Goal: Information Seeking & Learning: Find specific fact

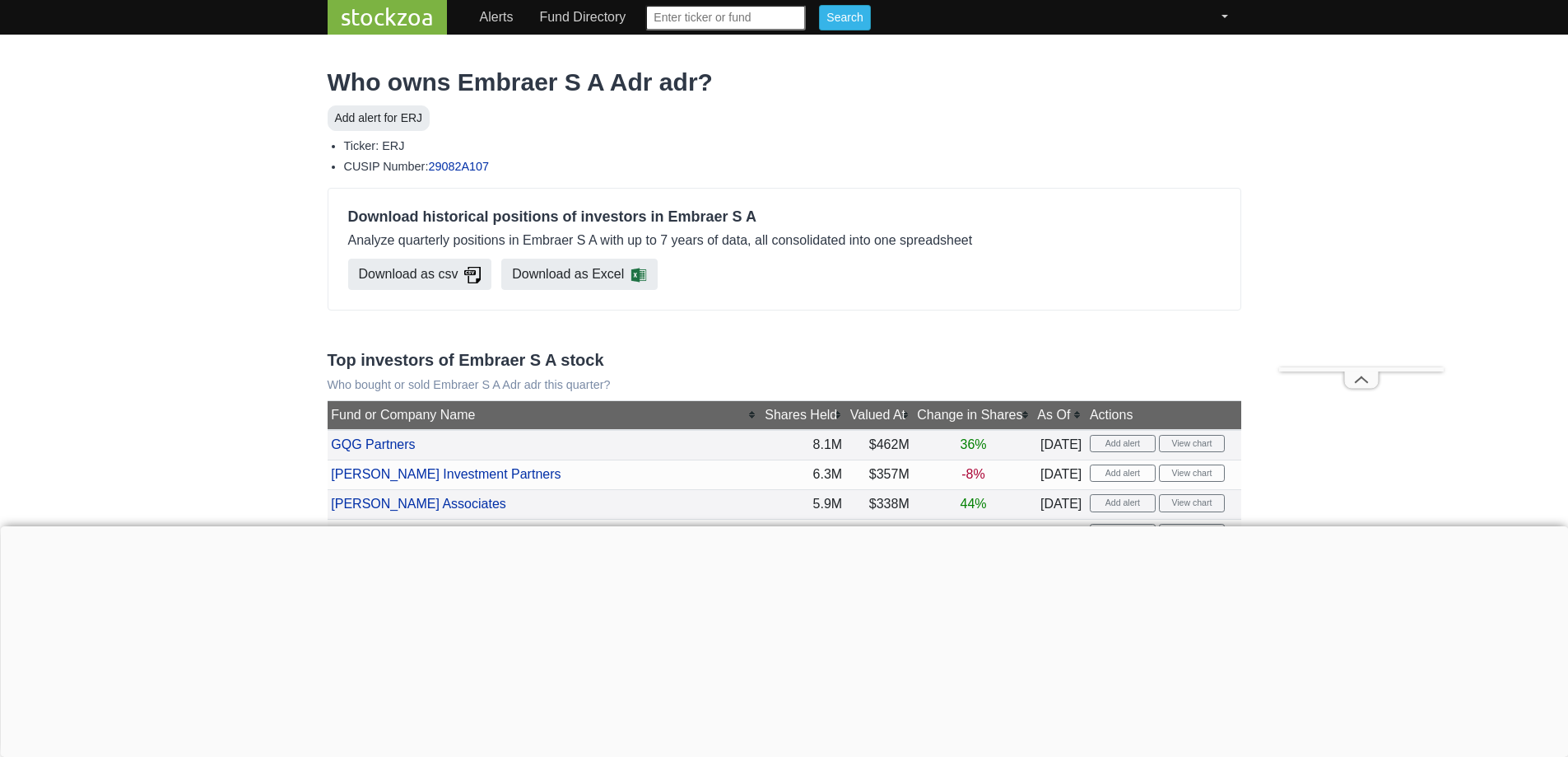
scroll to position [330, 0]
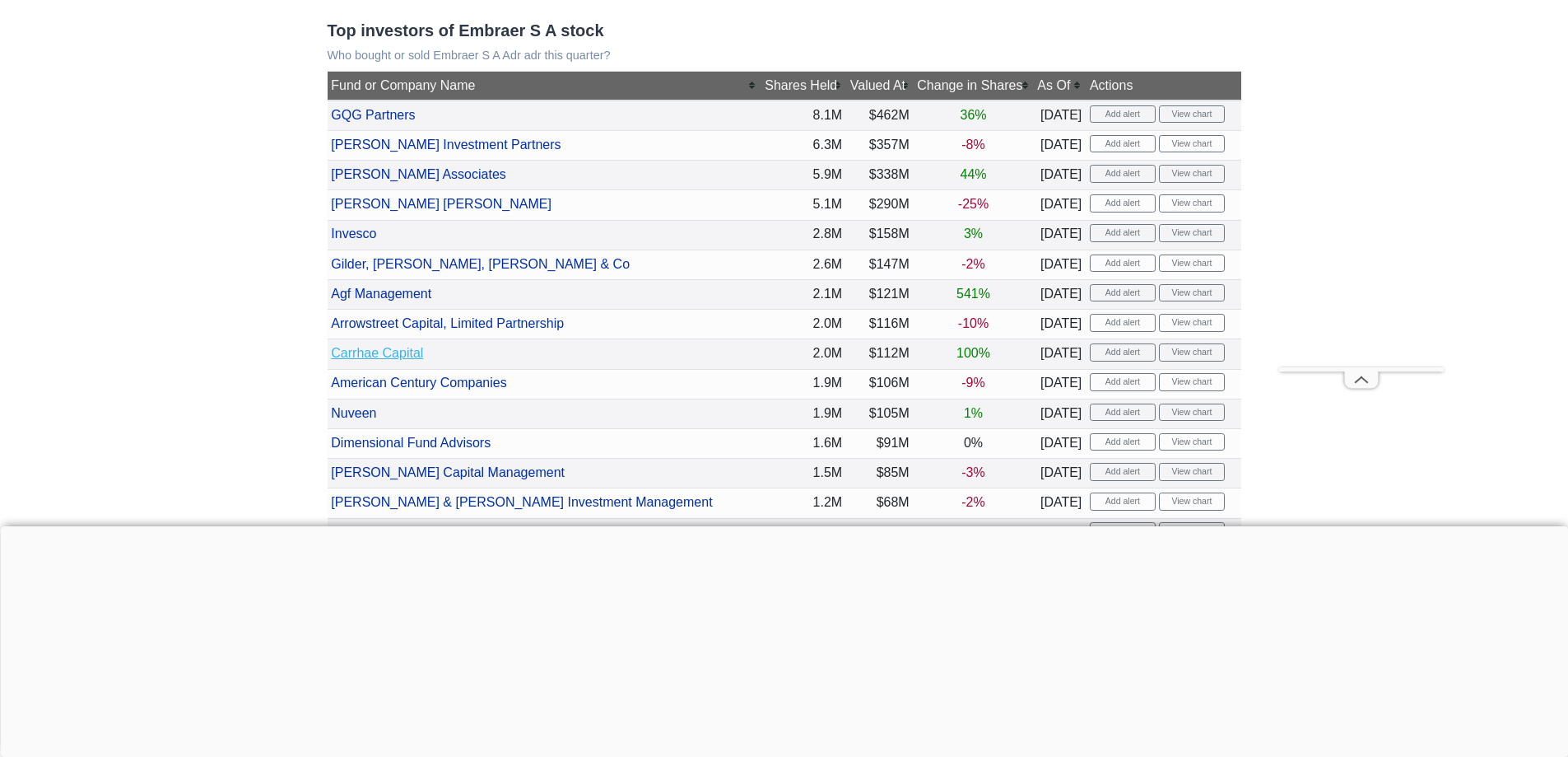
click at [380, 351] on link "Carrhae Capital" at bounding box center [376, 352] width 92 height 14
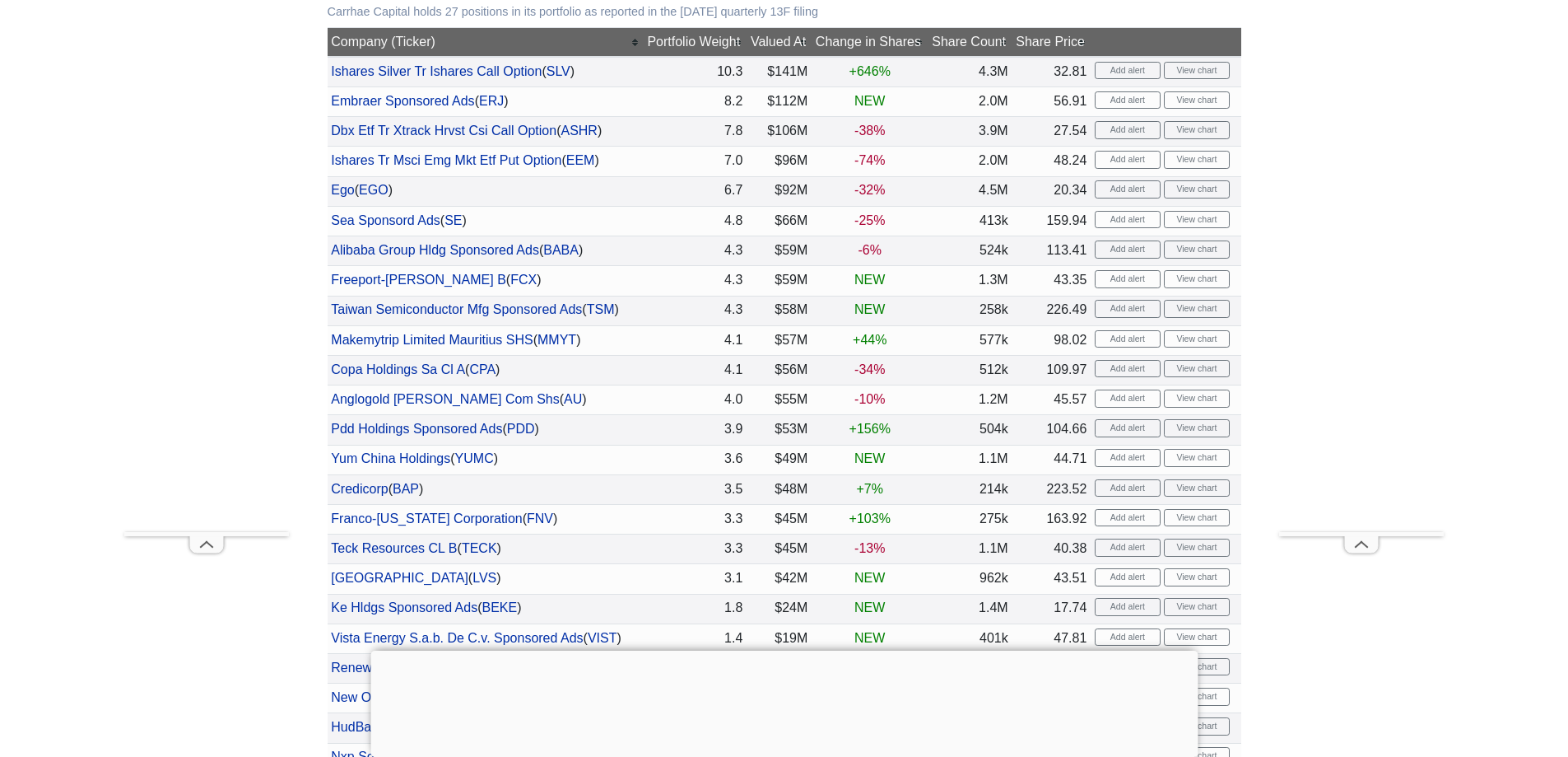
scroll to position [658, 0]
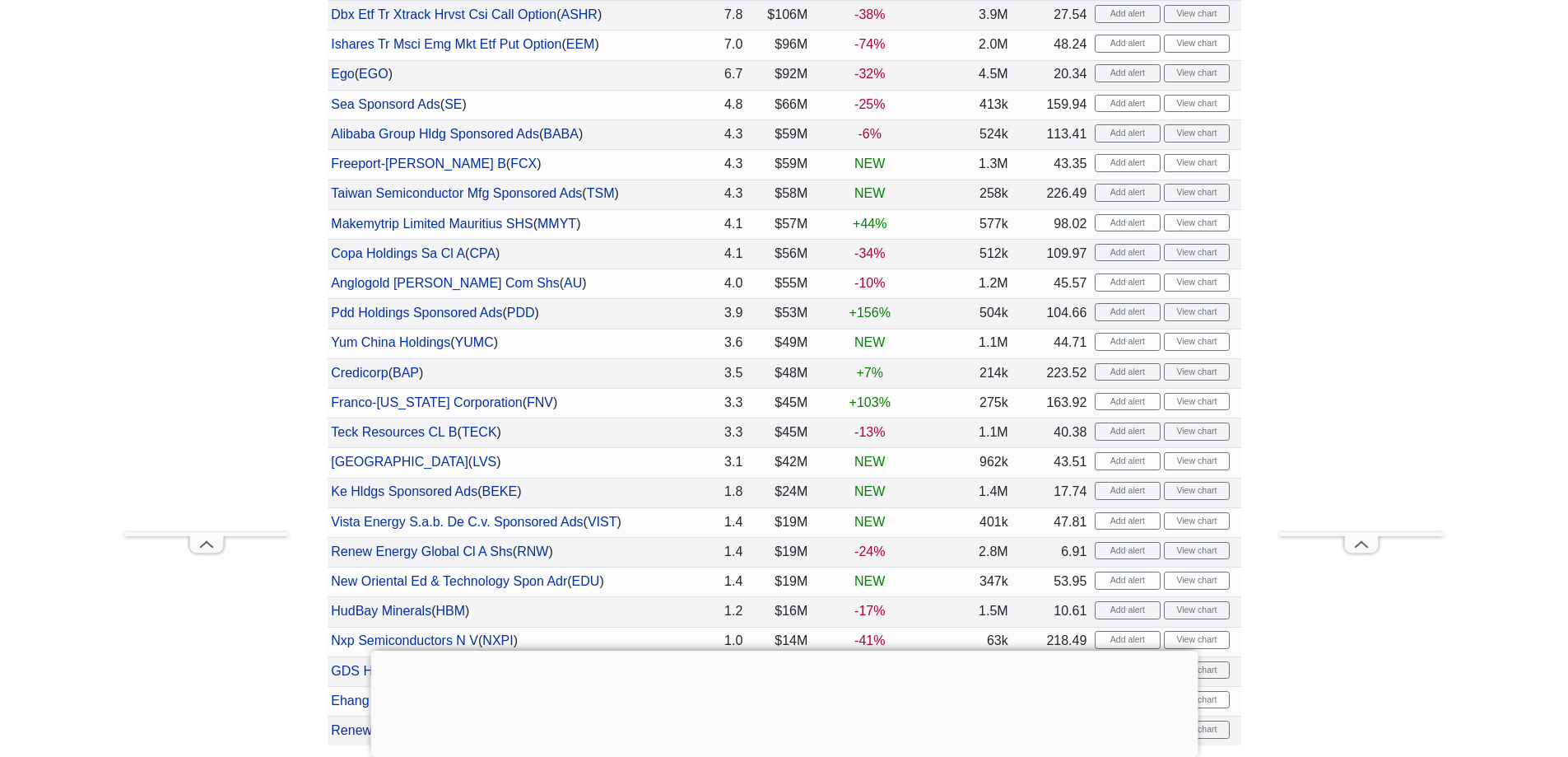
scroll to position [658, 0]
